Goal: Information Seeking & Learning: Find specific fact

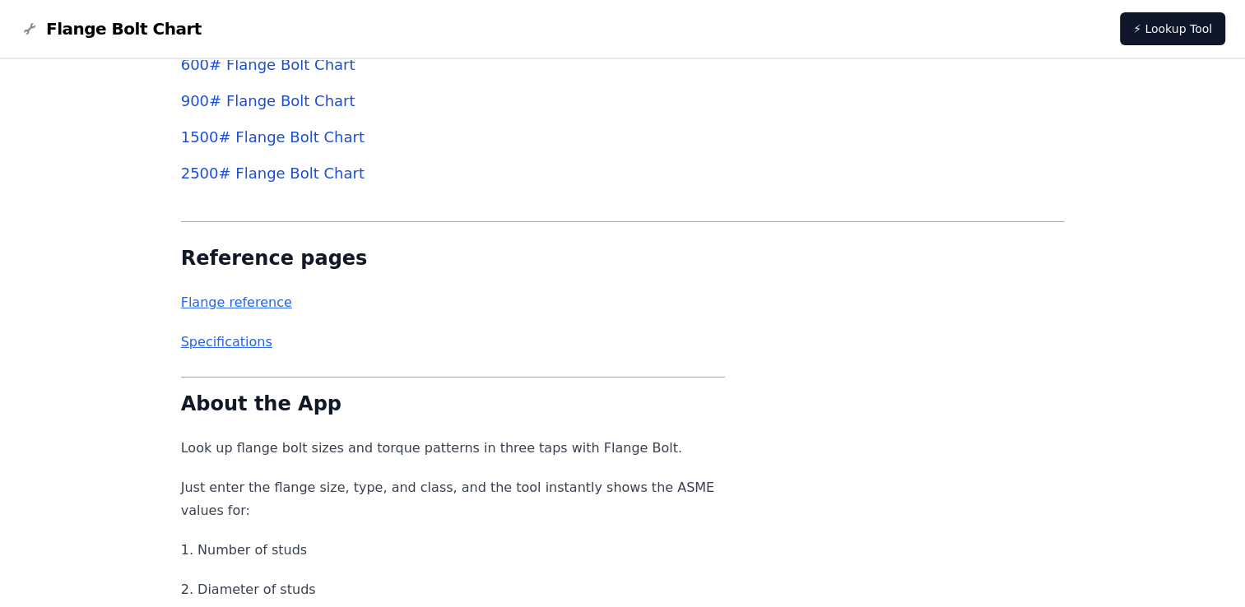
scroll to position [5371, 0]
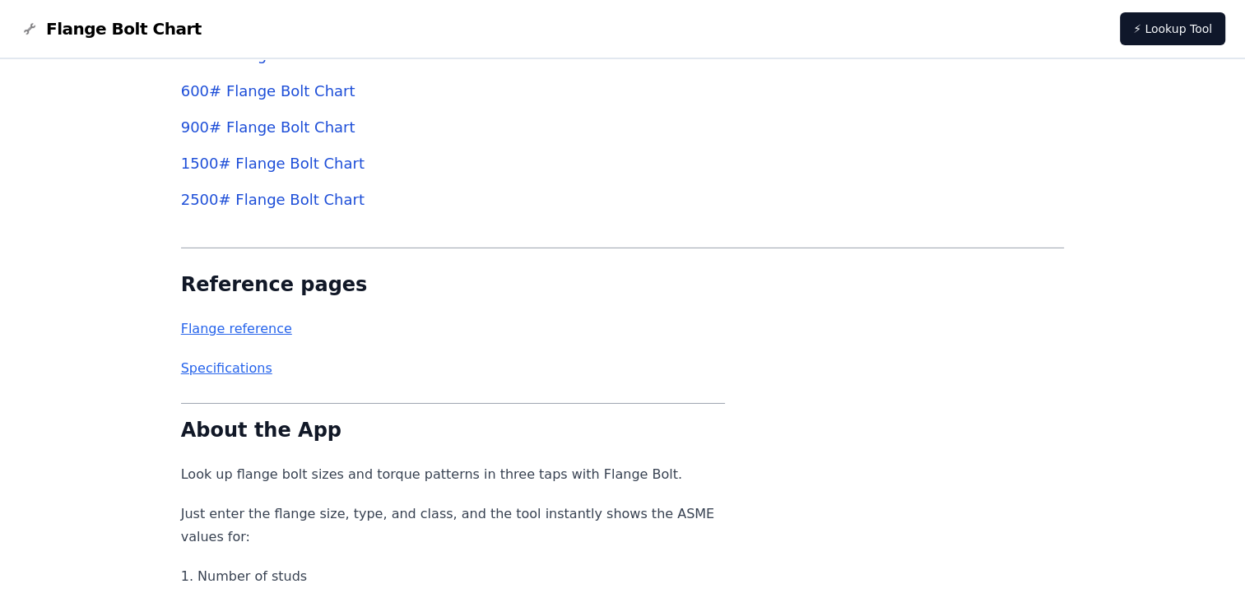
click at [258, 331] on link "Flange reference" at bounding box center [236, 329] width 111 height 16
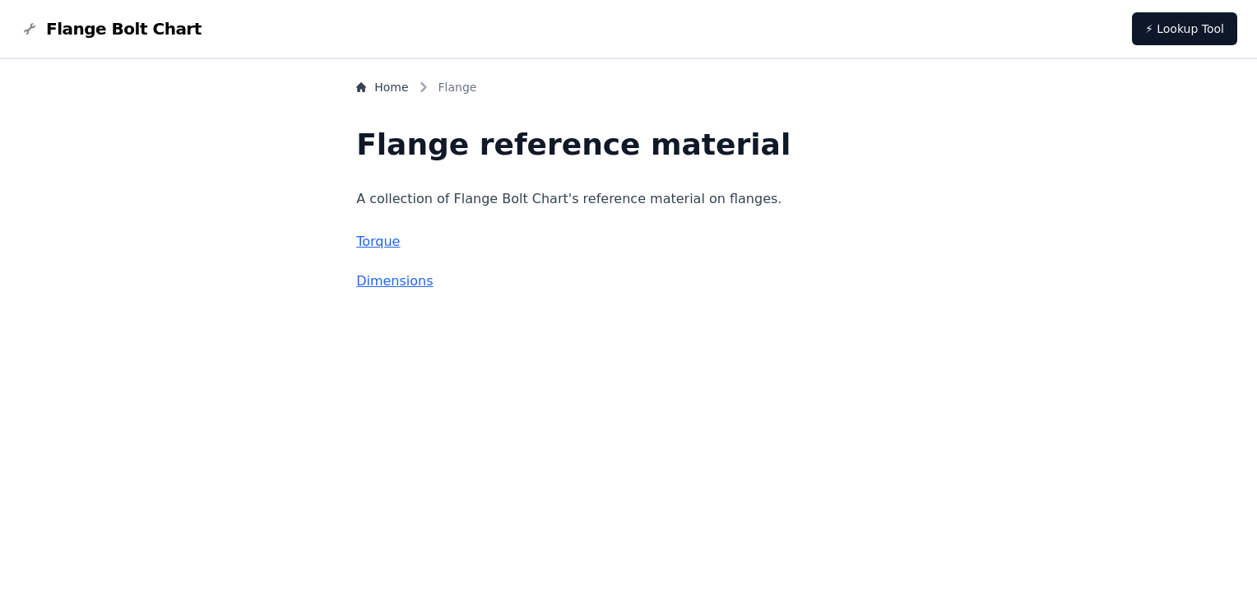
click at [400, 244] on link "Torque" at bounding box center [378, 242] width 44 height 16
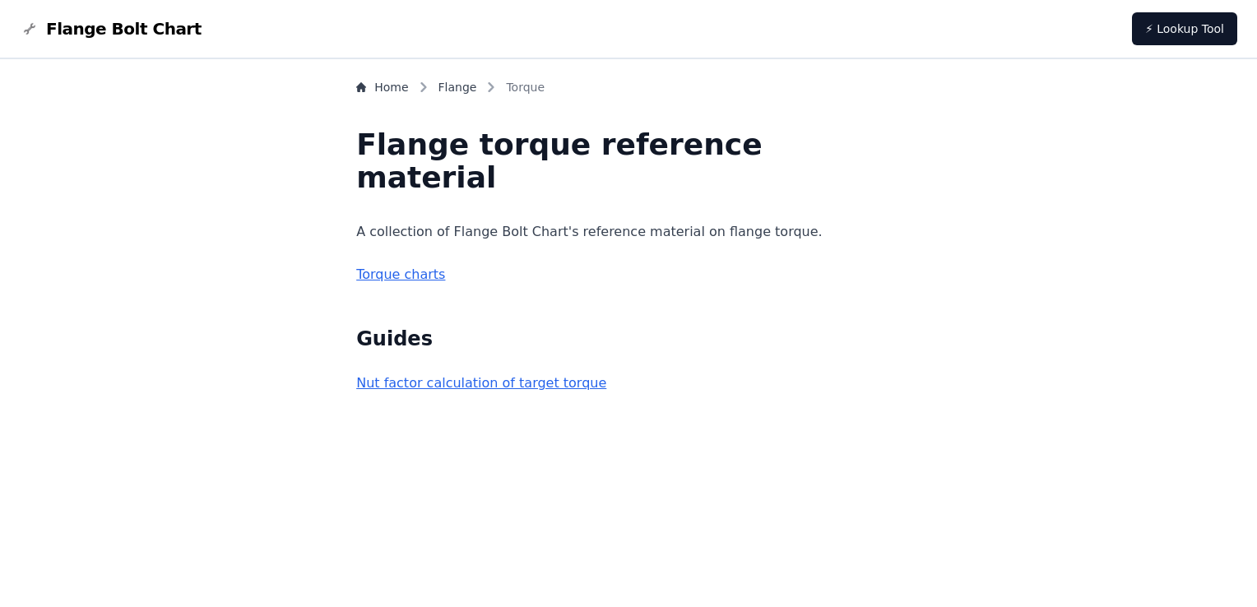
click at [445, 272] on link "Torque charts" at bounding box center [400, 275] width 89 height 16
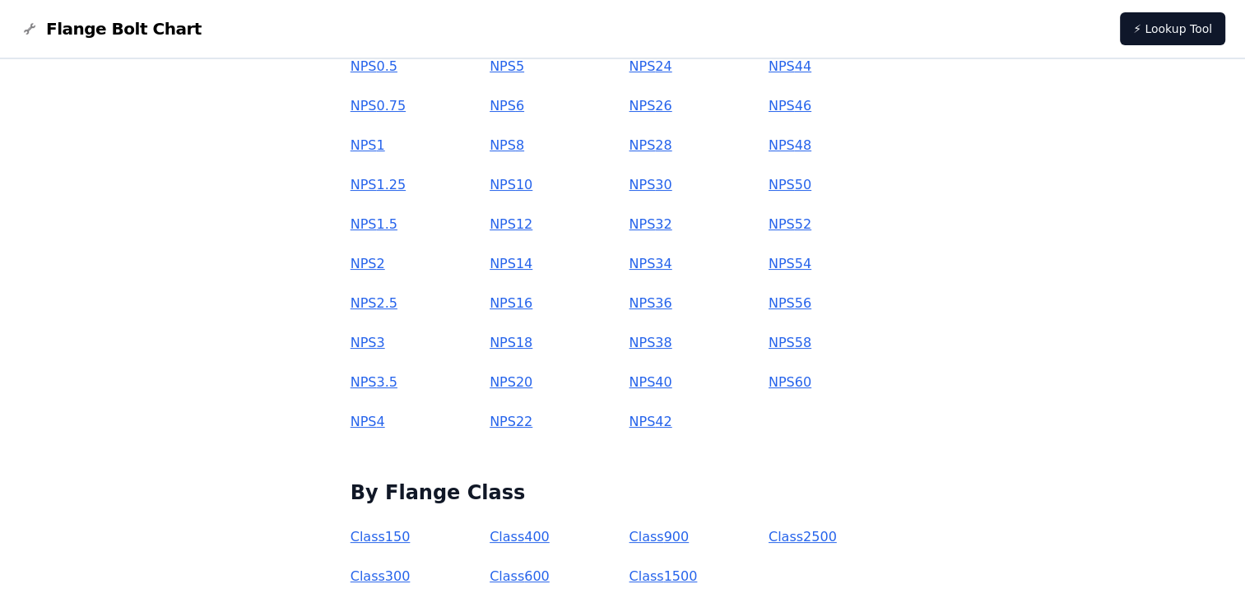
scroll to position [247, 0]
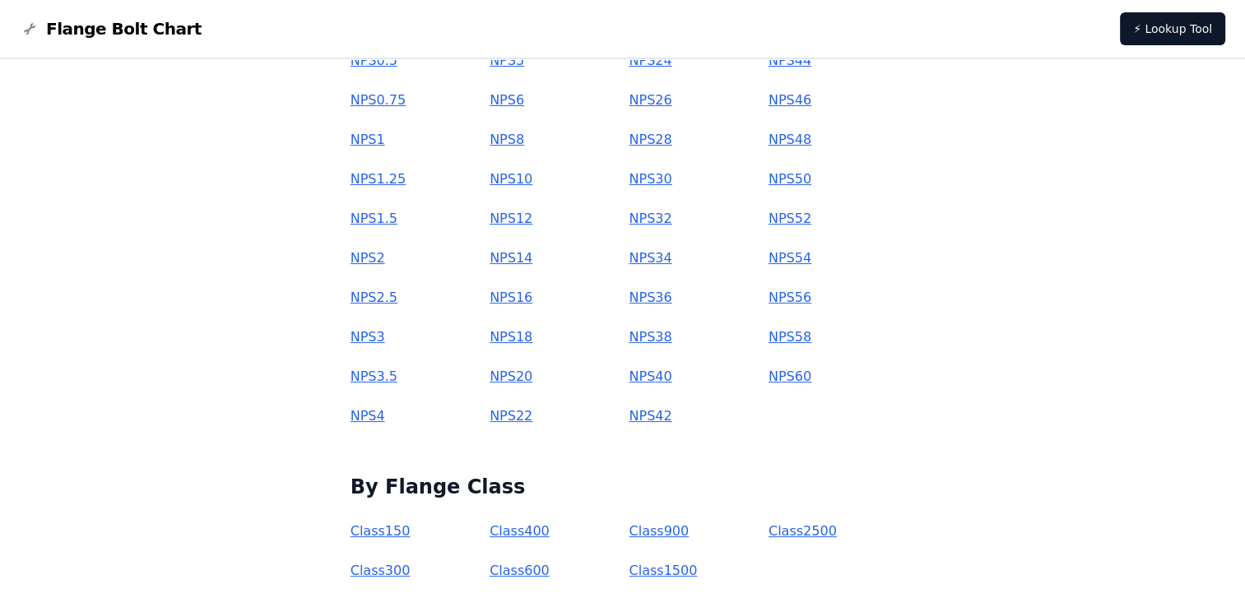
click at [643, 299] on link "NPS 36" at bounding box center [650, 298] width 43 height 16
